Goal: Check status: Check status

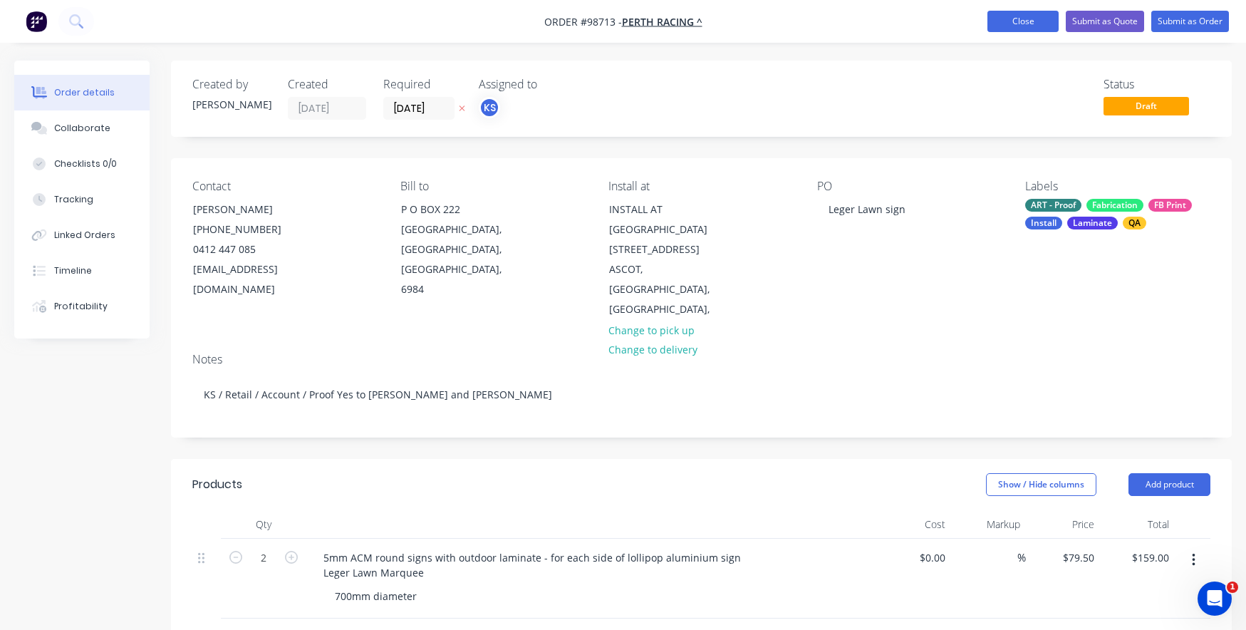
click at [1019, 22] on button "Close" at bounding box center [1022, 21] width 71 height 21
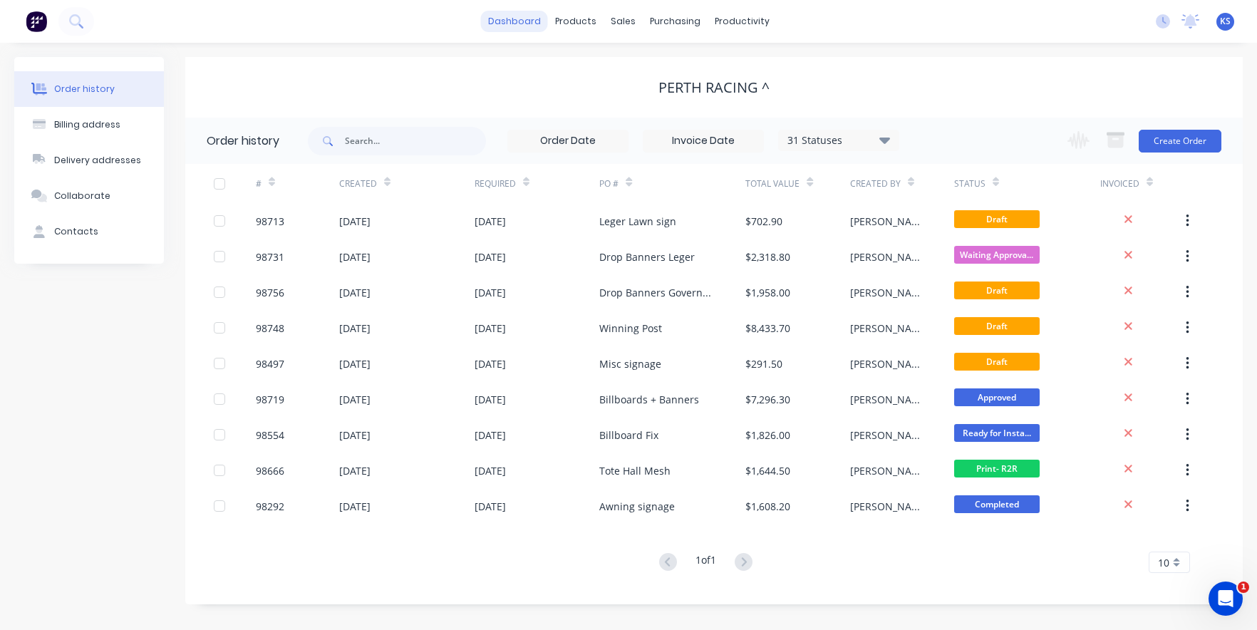
click at [519, 19] on link "dashboard" at bounding box center [514, 21] width 67 height 21
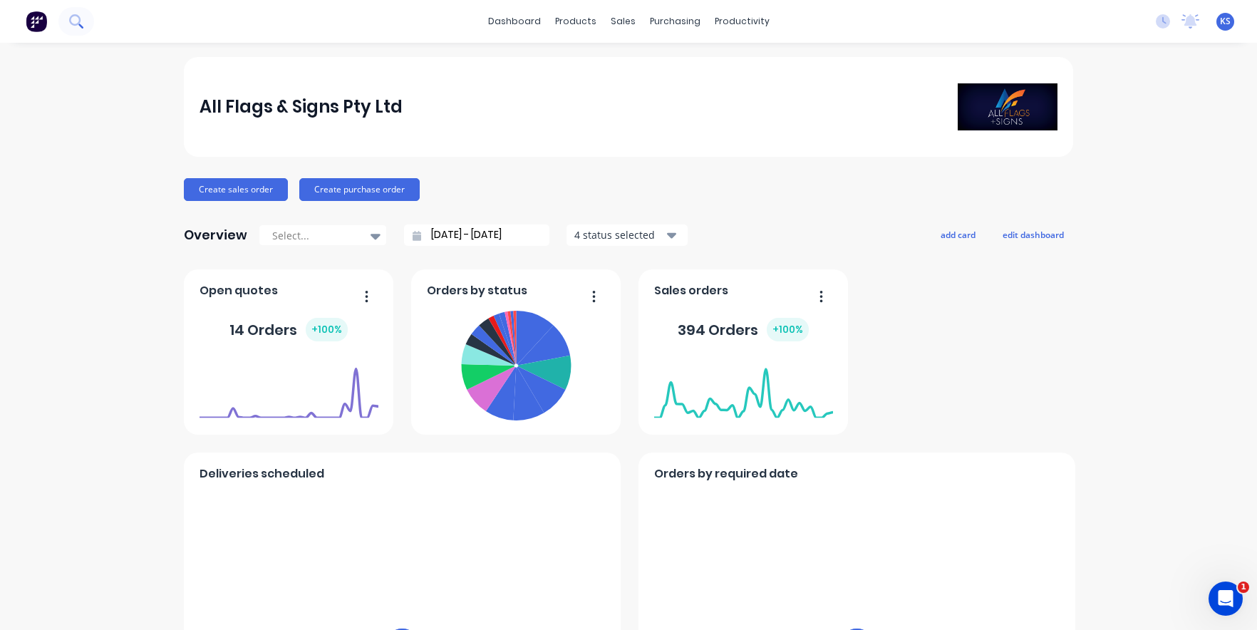
click at [80, 18] on icon at bounding box center [74, 19] width 11 height 11
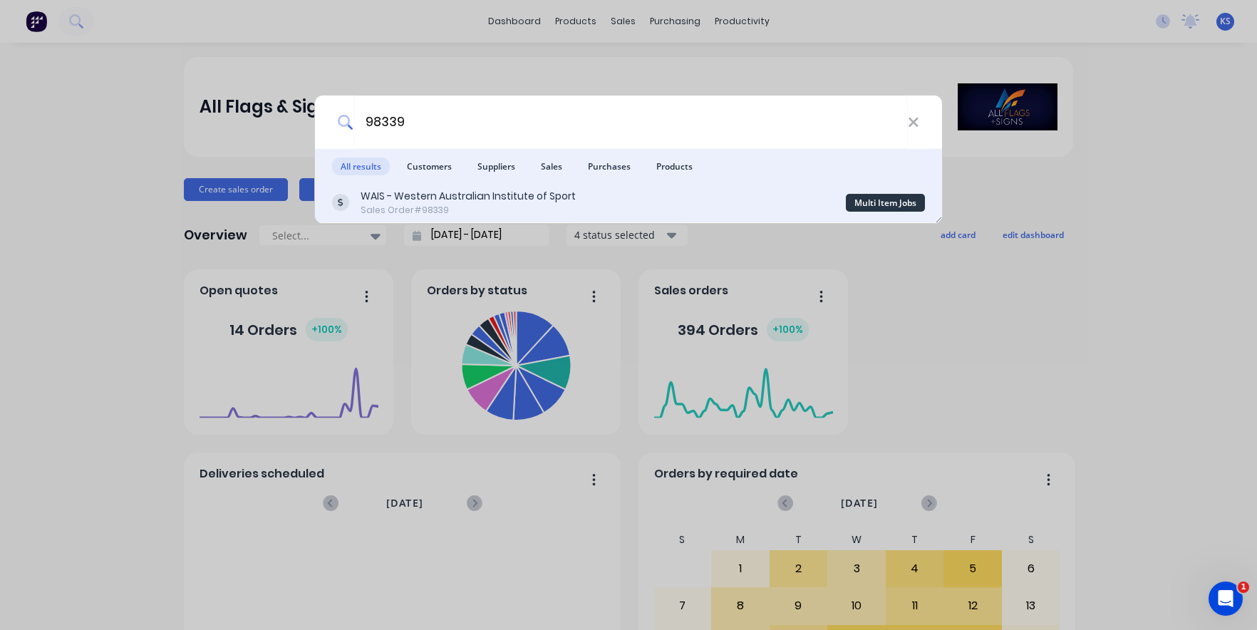
type input "98339"
click at [424, 204] on div "Sales Order #98339" at bounding box center [467, 210] width 215 height 13
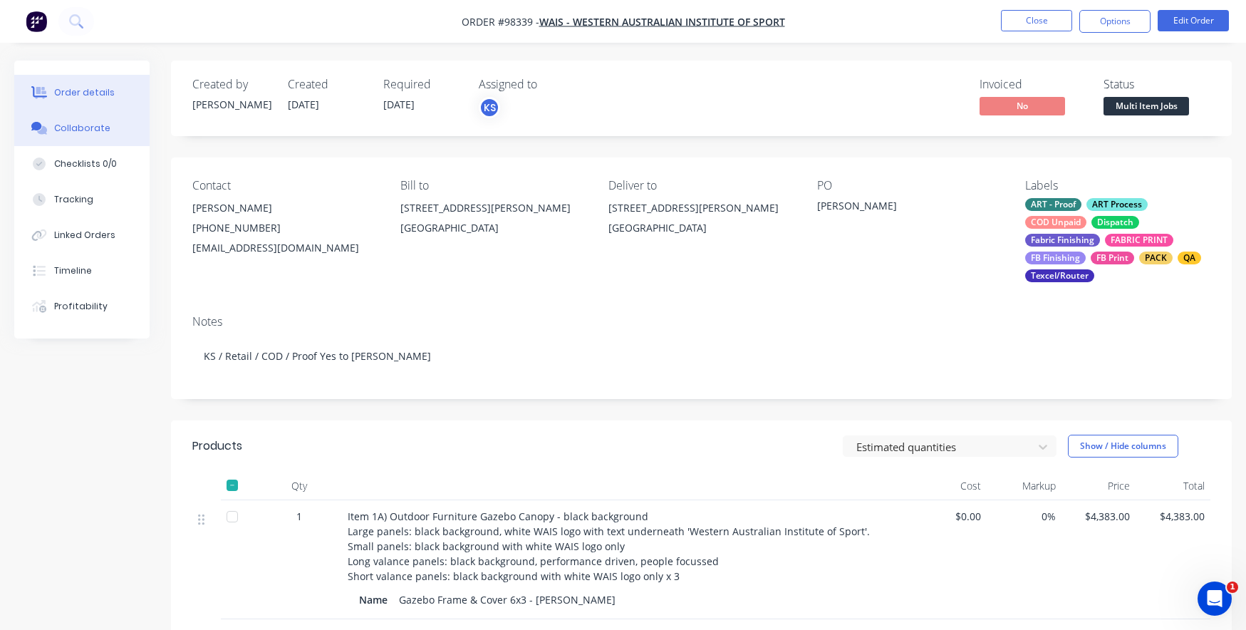
click at [69, 133] on div "Collaborate" at bounding box center [82, 128] width 56 height 13
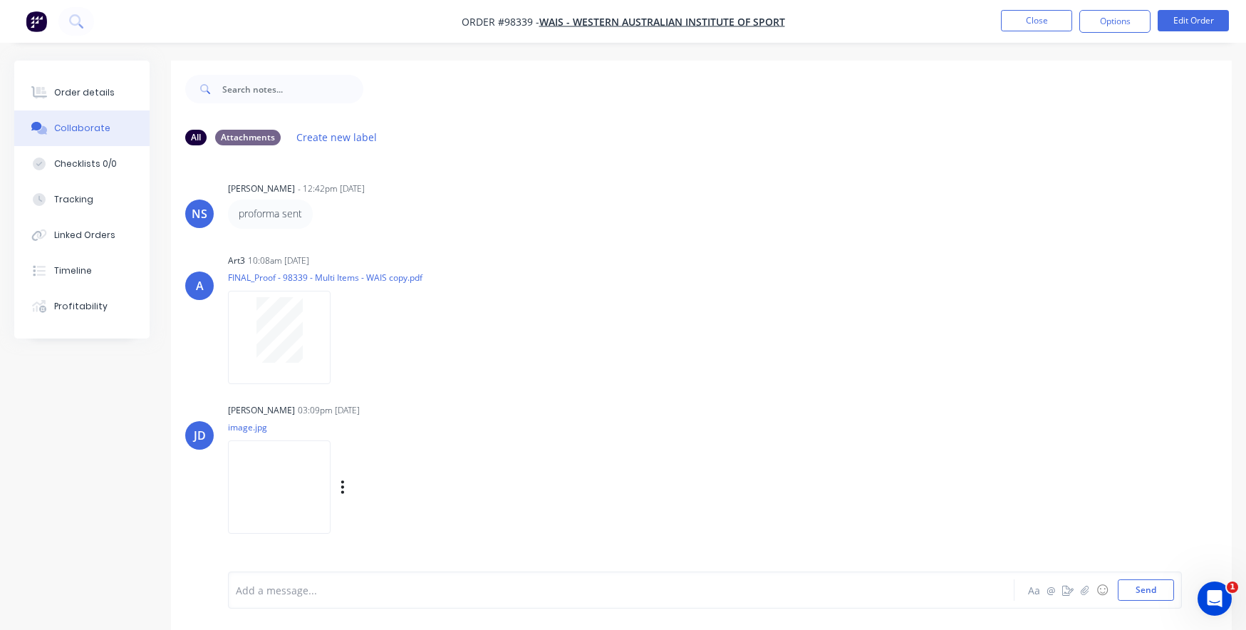
click at [286, 454] on img at bounding box center [279, 486] width 103 height 93
